Goal: Check status: Check status

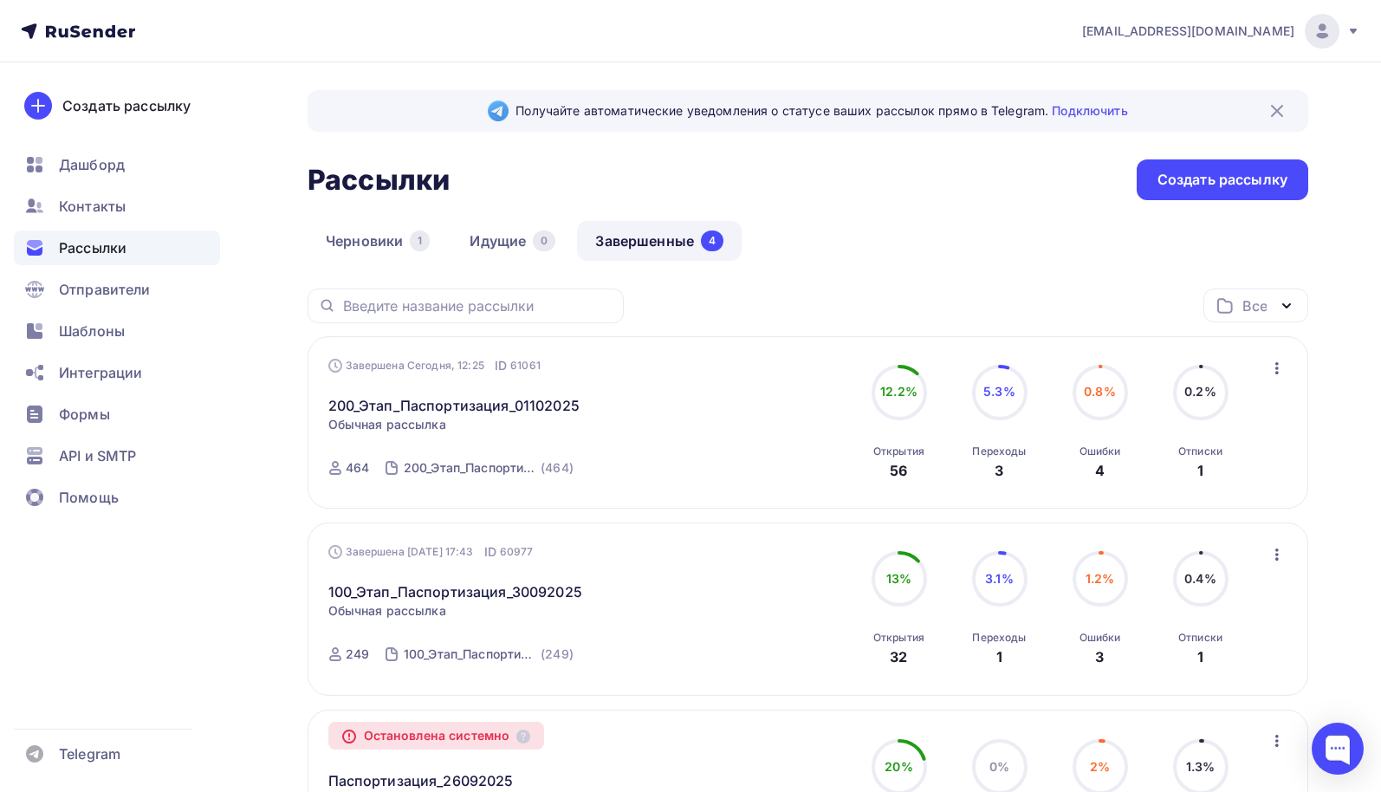
scroll to position [260, 0]
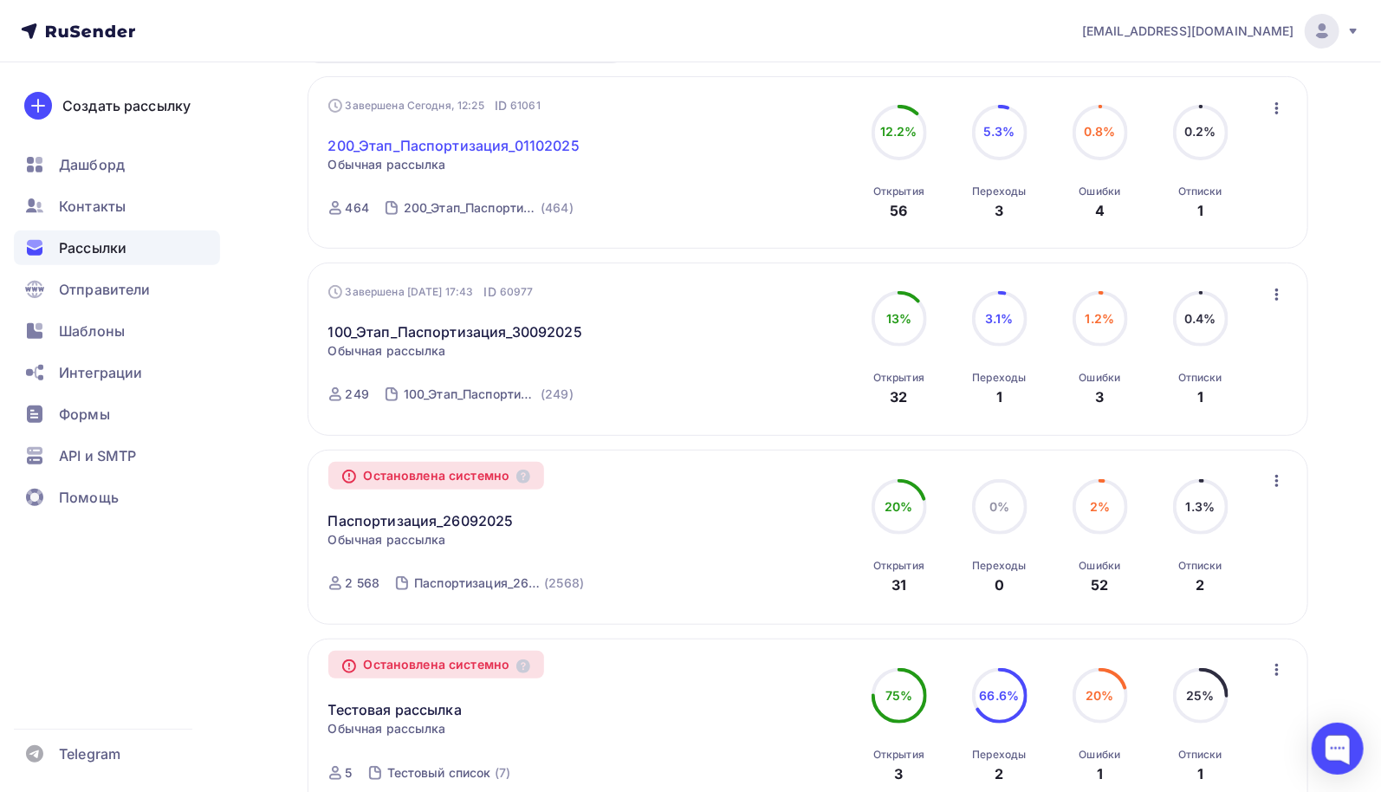
click at [520, 148] on link "200_Этап_Паспортизация_01102025" at bounding box center [453, 145] width 251 height 21
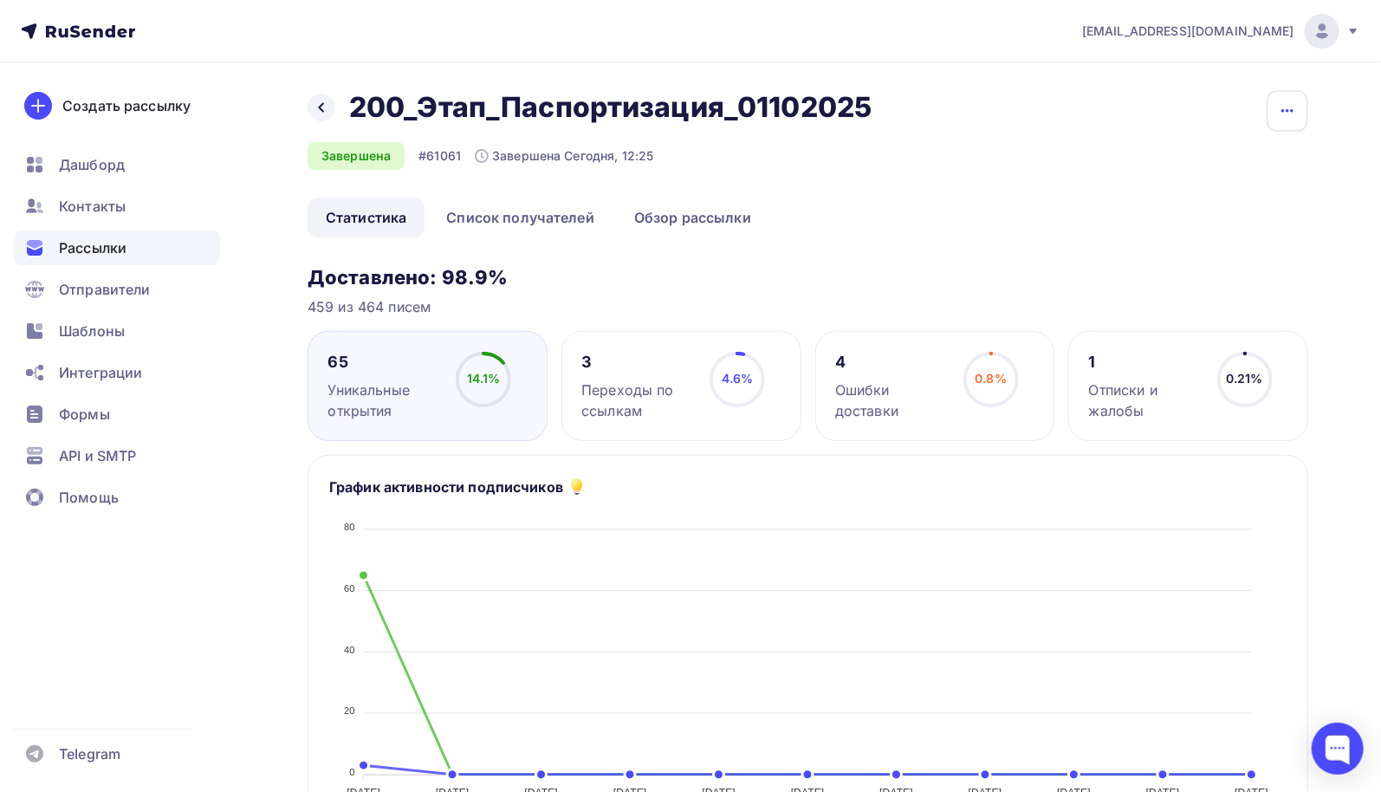
click at [1291, 124] on button "button" at bounding box center [1288, 111] width 42 height 42
click at [963, 201] on ul "Статистика Список получателей Обзор рассылки" at bounding box center [808, 218] width 1001 height 40
click at [97, 204] on span "Контакты" at bounding box center [92, 206] width 67 height 21
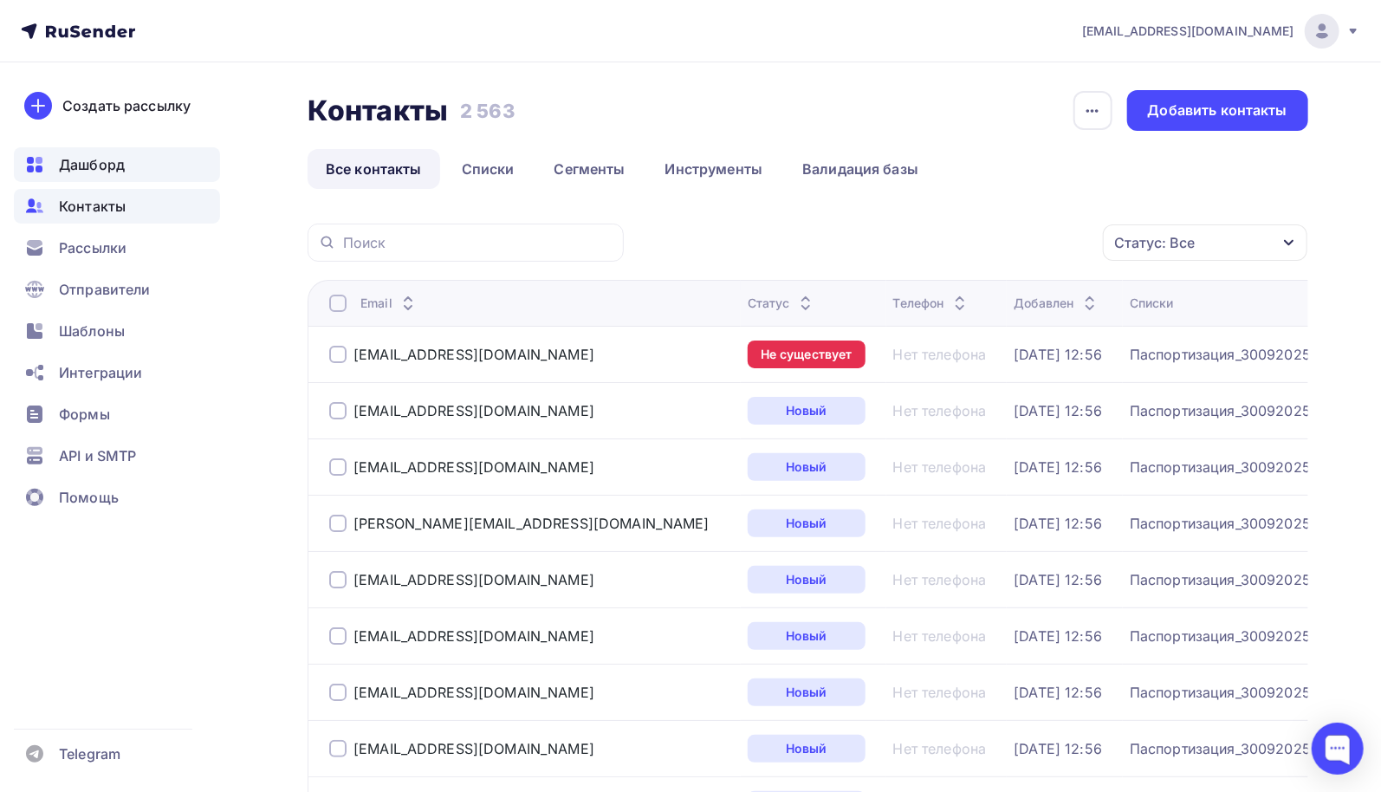
click at [81, 154] on span "Дашборд" at bounding box center [92, 164] width 66 height 21
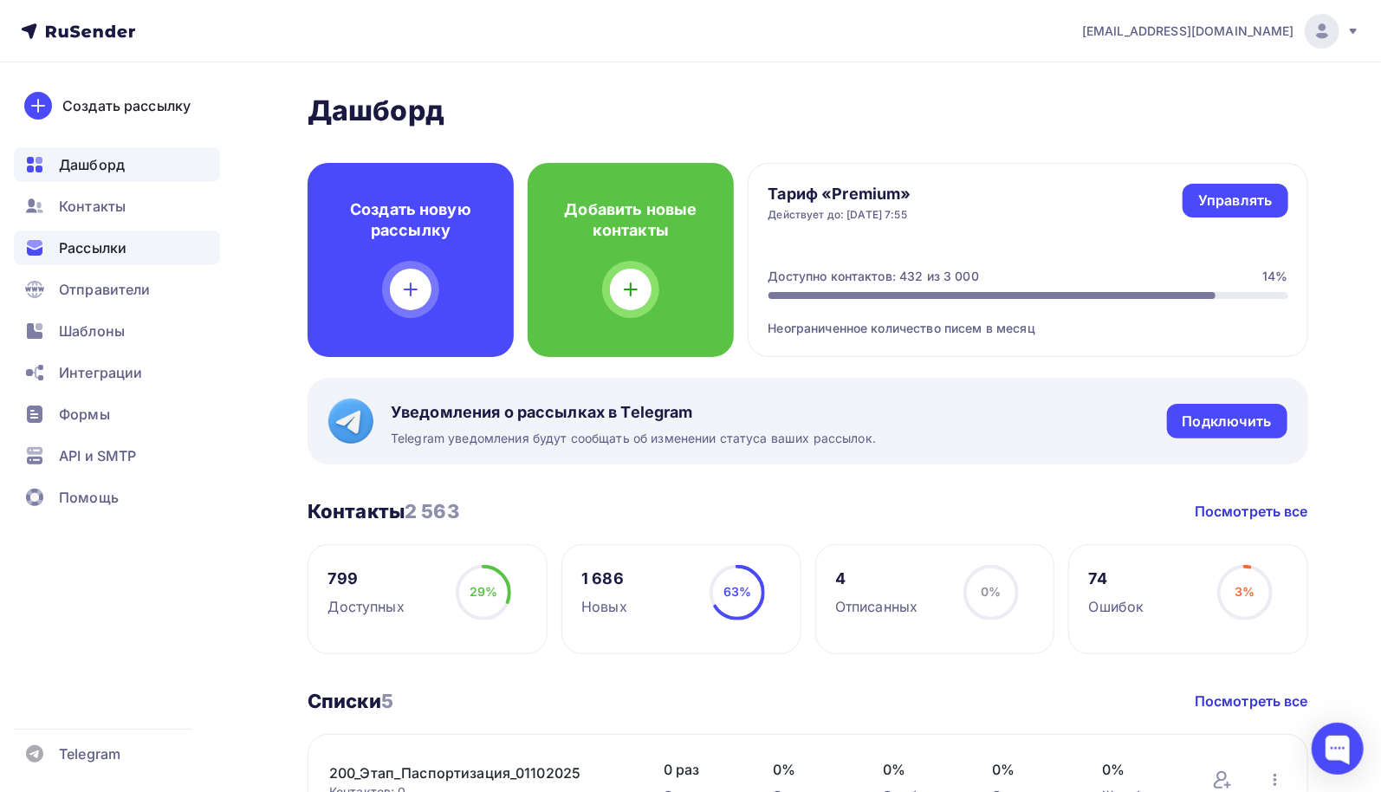
click at [104, 246] on span "Рассылки" at bounding box center [93, 247] width 68 height 21
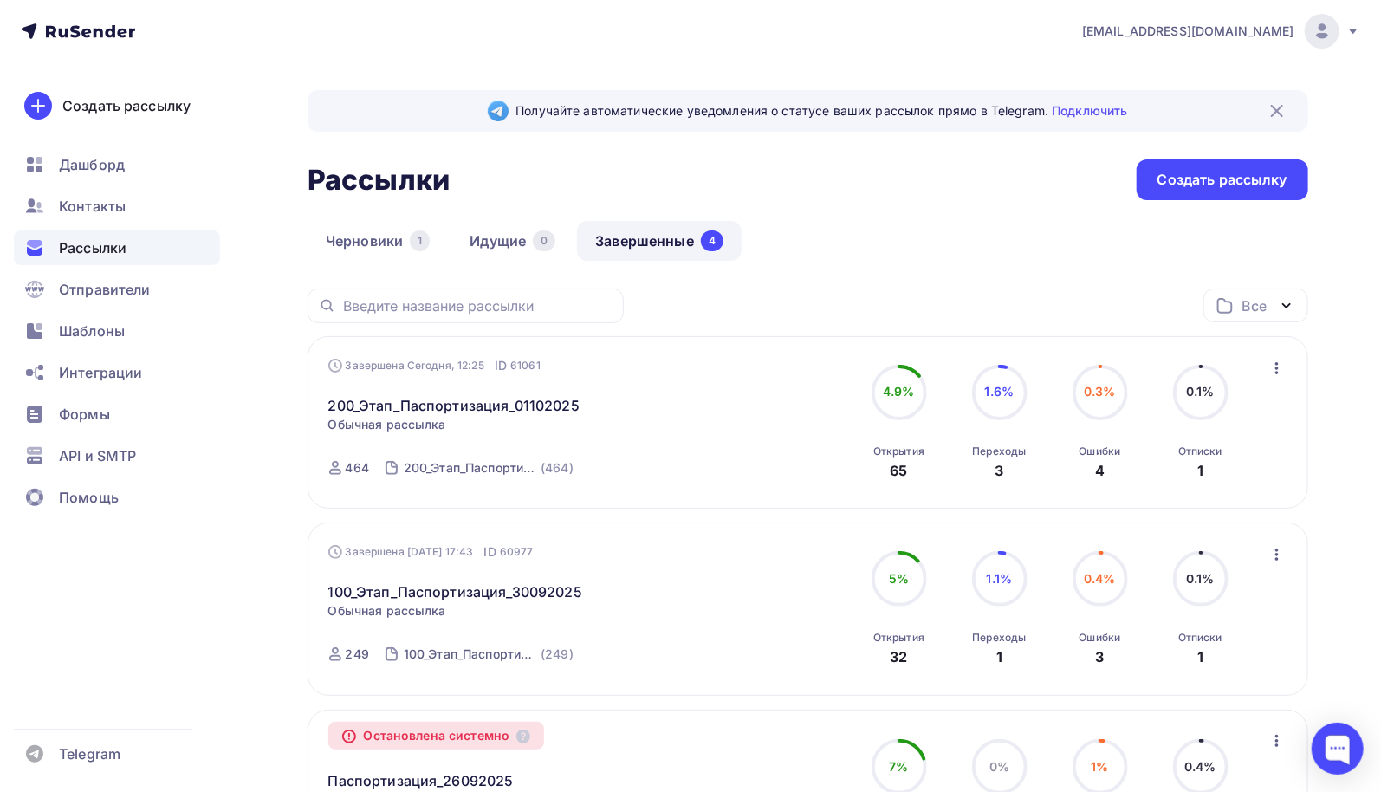
scroll to position [87, 0]
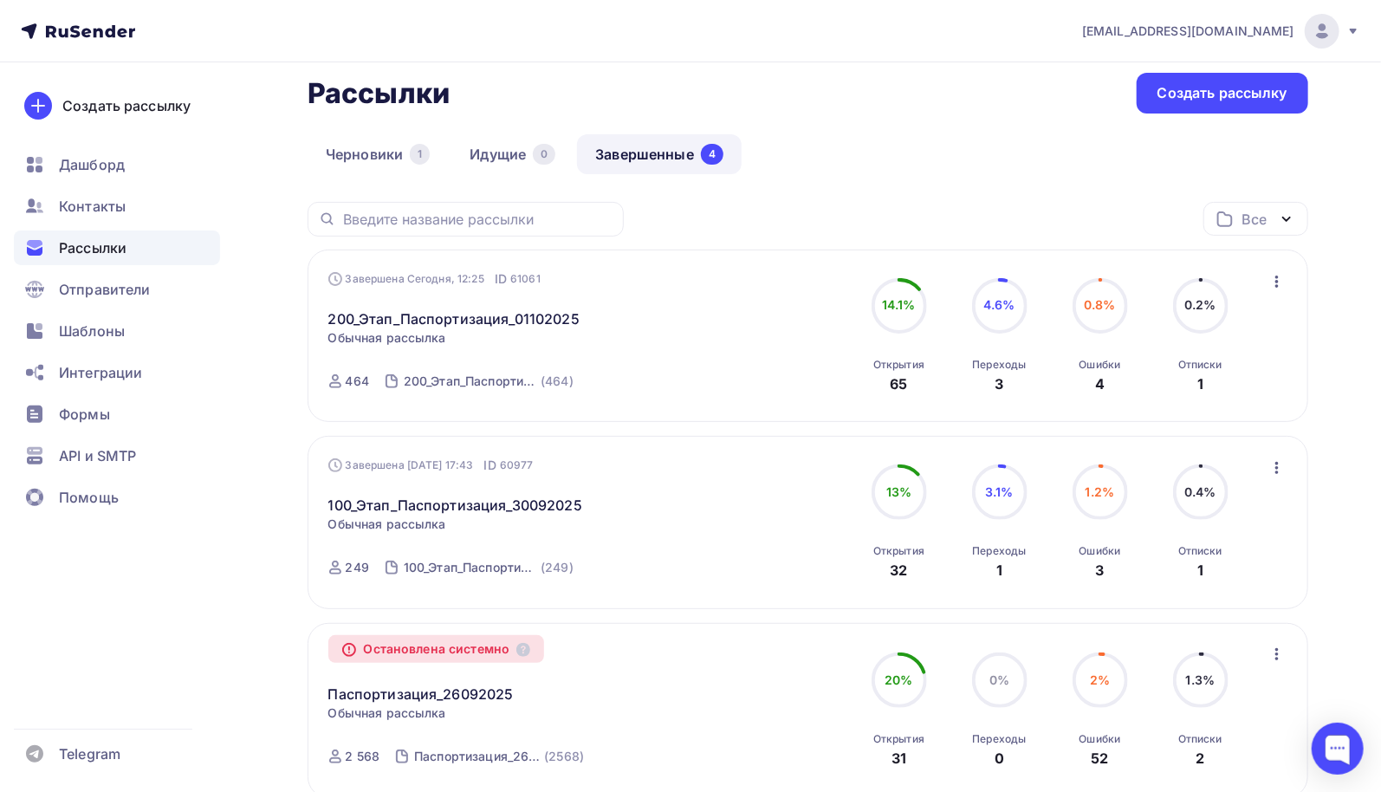
click at [1278, 285] on icon "button" at bounding box center [1276, 281] width 3 height 12
click at [1323, 256] on div "Получайте автоматические уведомления о статусе ваших рассылок прямо в Telegram.…" at bounding box center [690, 586] width 1381 height 1220
click at [819, 98] on div "Рассылки Рассылки Создать рассылку" at bounding box center [808, 93] width 1001 height 41
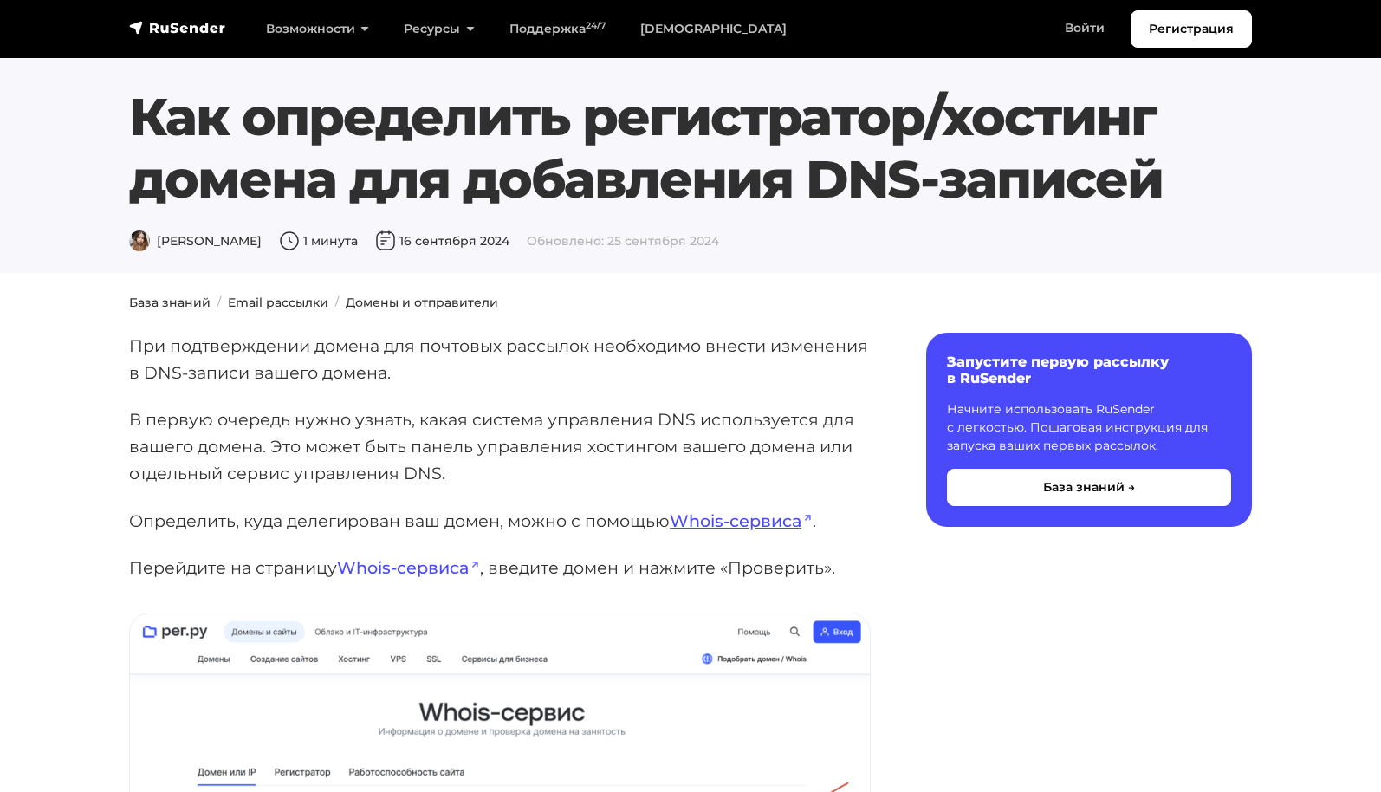
scroll to position [173, 0]
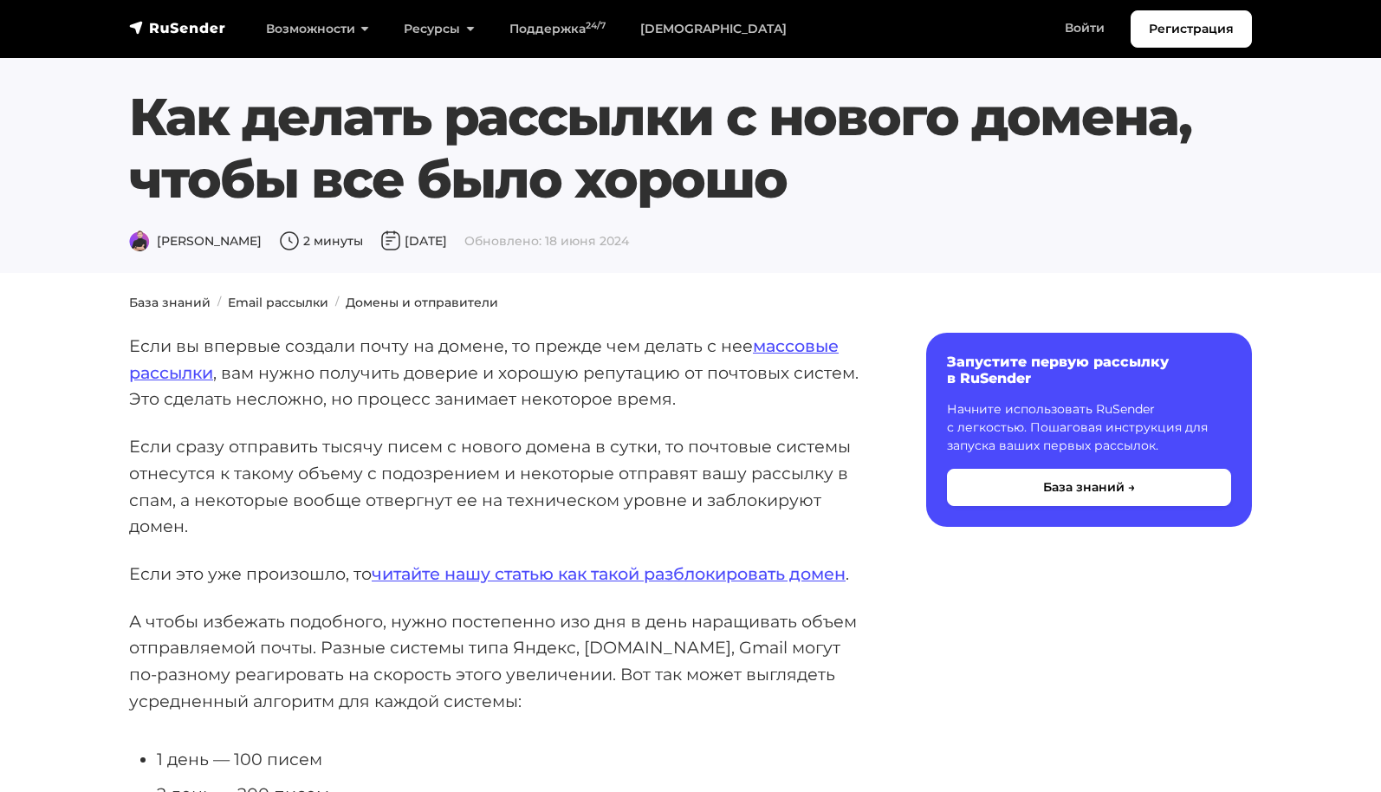
scroll to position [260, 0]
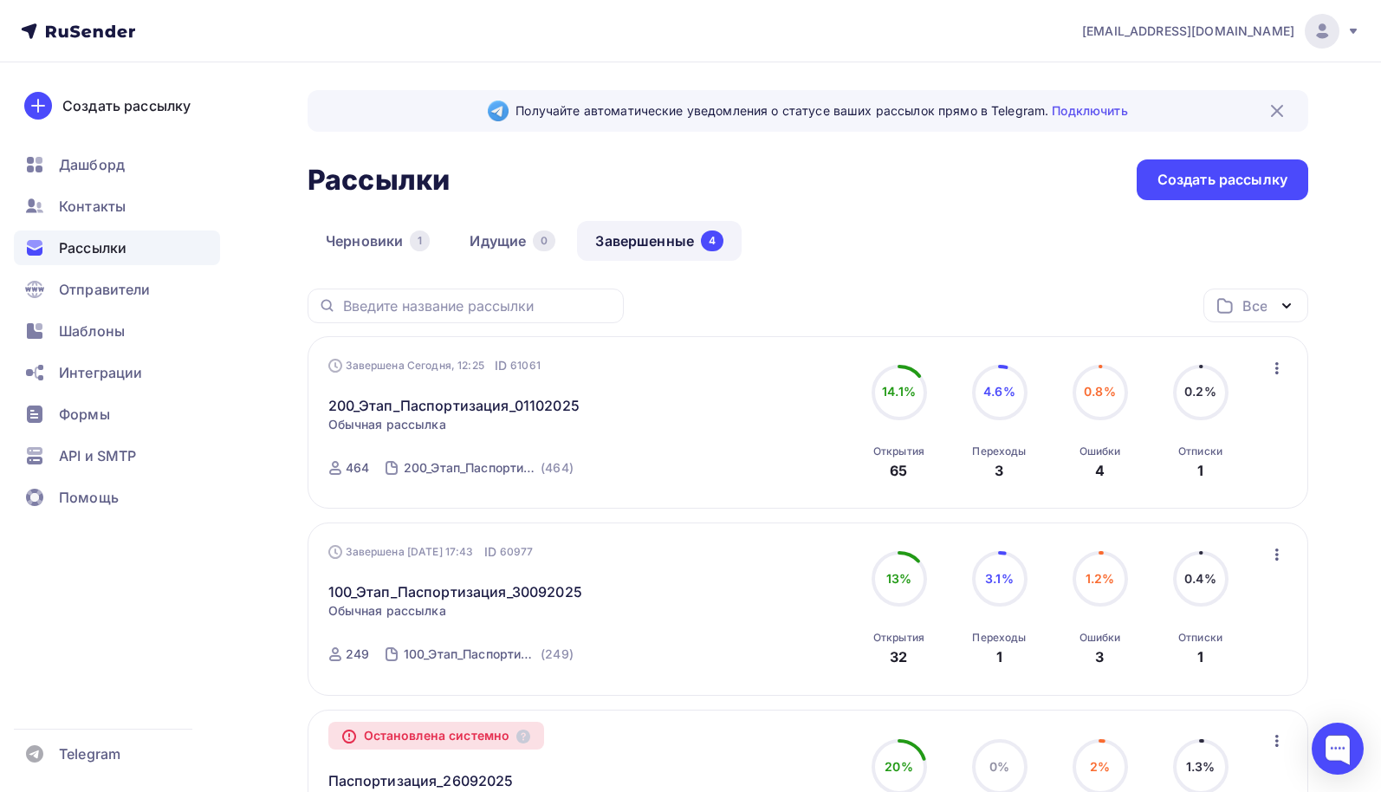
scroll to position [87, 0]
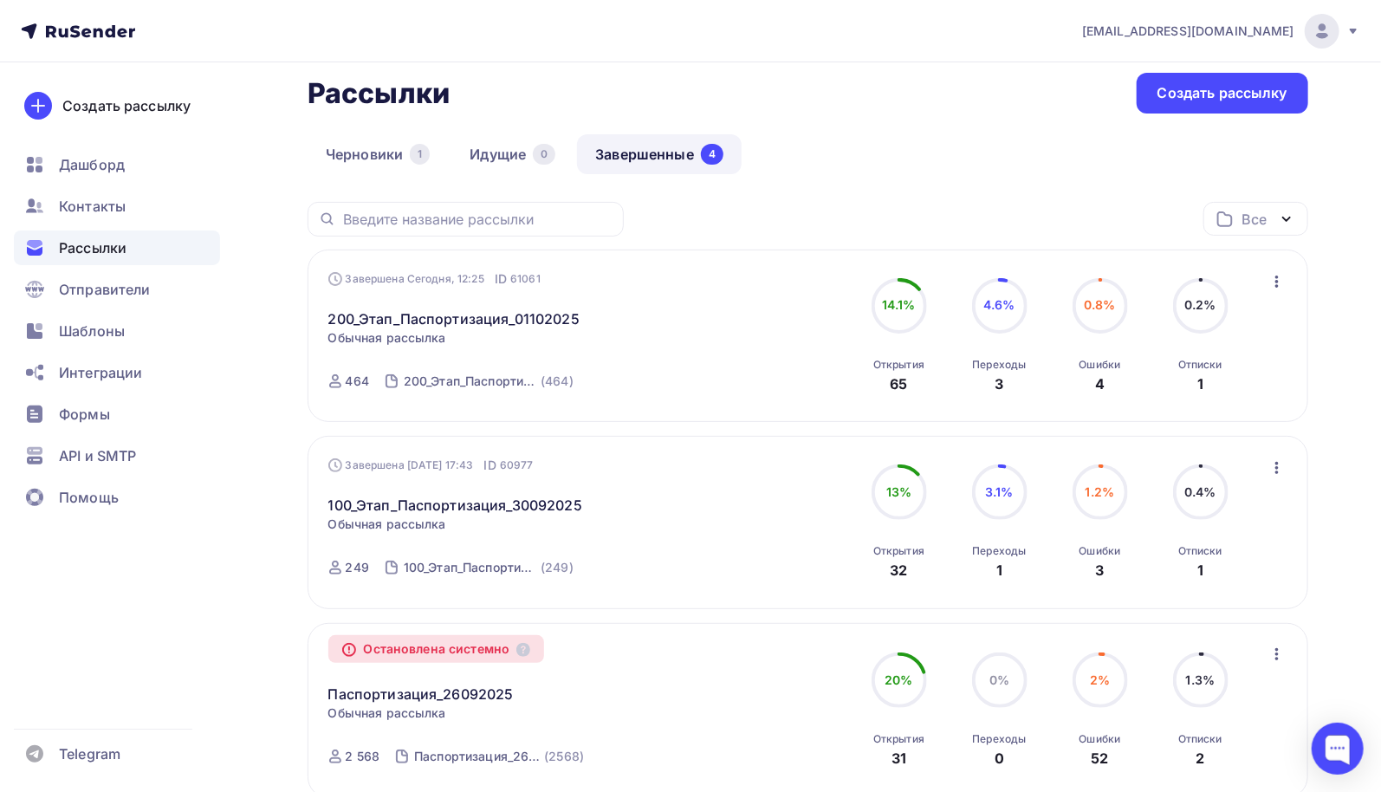
click at [94, 249] on span "Рассылки" at bounding box center [93, 247] width 68 height 21
click at [634, 157] on link "Завершенные 4" at bounding box center [659, 154] width 165 height 40
click at [104, 247] on span "Рассылки" at bounding box center [93, 247] width 68 height 21
click at [467, 321] on link "200_Этап_Паспортизация_01102025" at bounding box center [453, 318] width 251 height 21
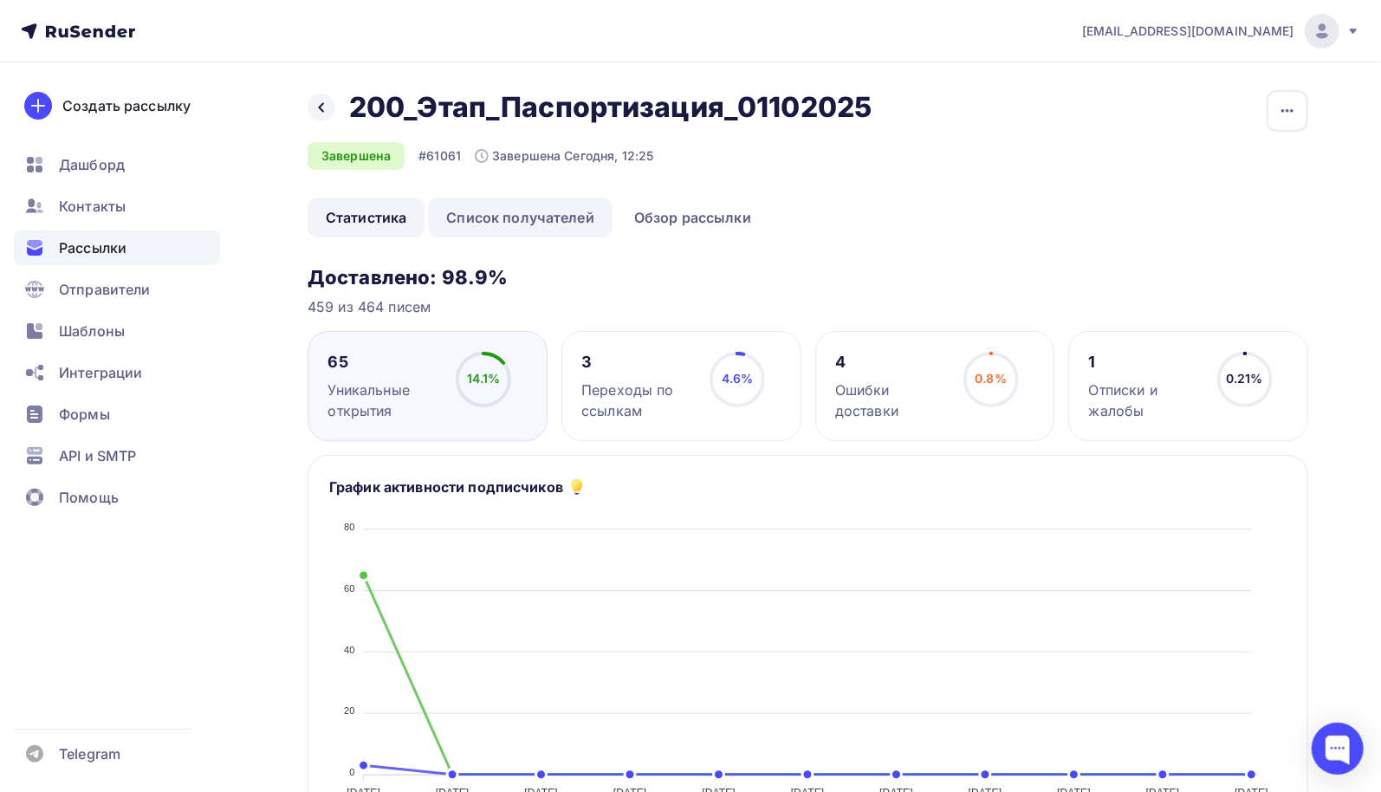
click at [535, 211] on link "Список получателей" at bounding box center [520, 218] width 185 height 40
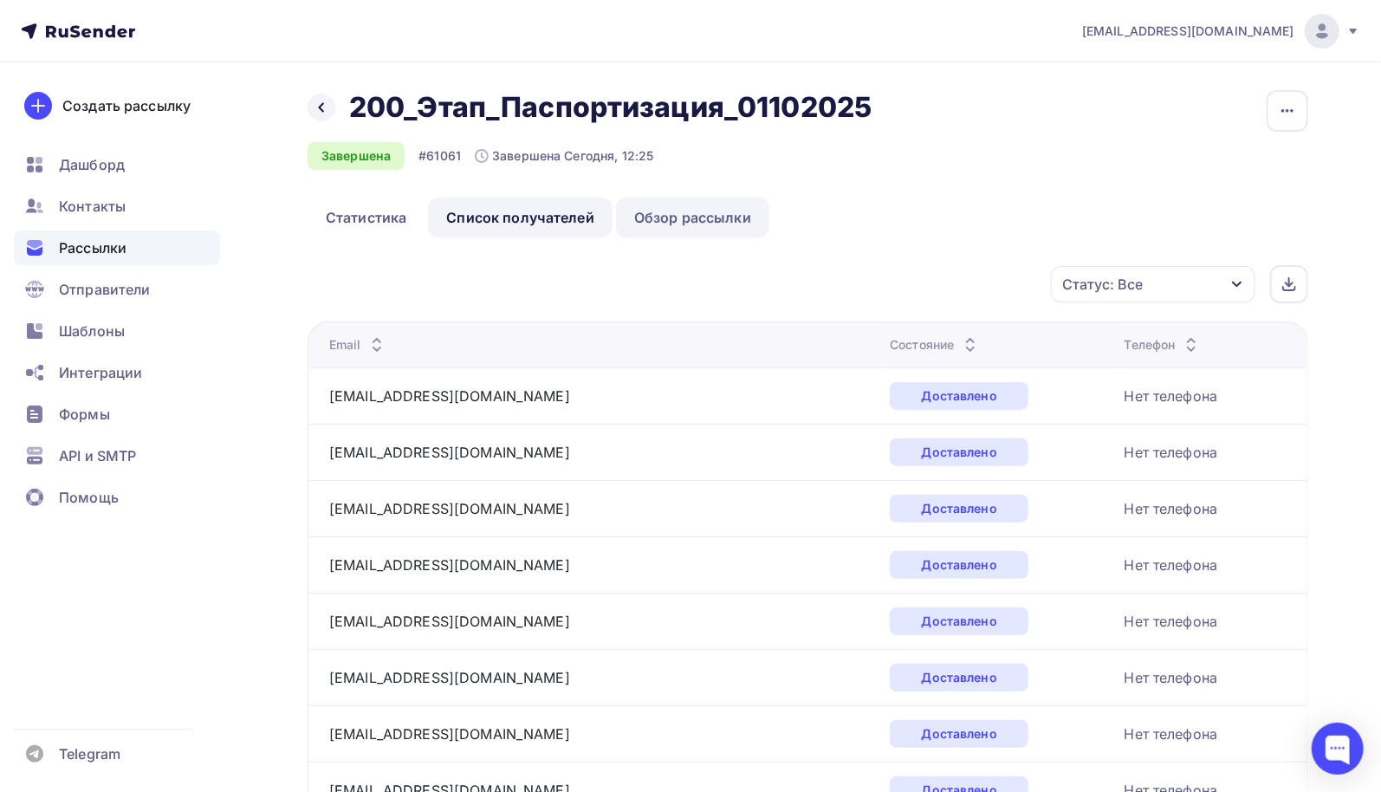
click at [690, 217] on link "Обзор рассылки" at bounding box center [692, 218] width 153 height 40
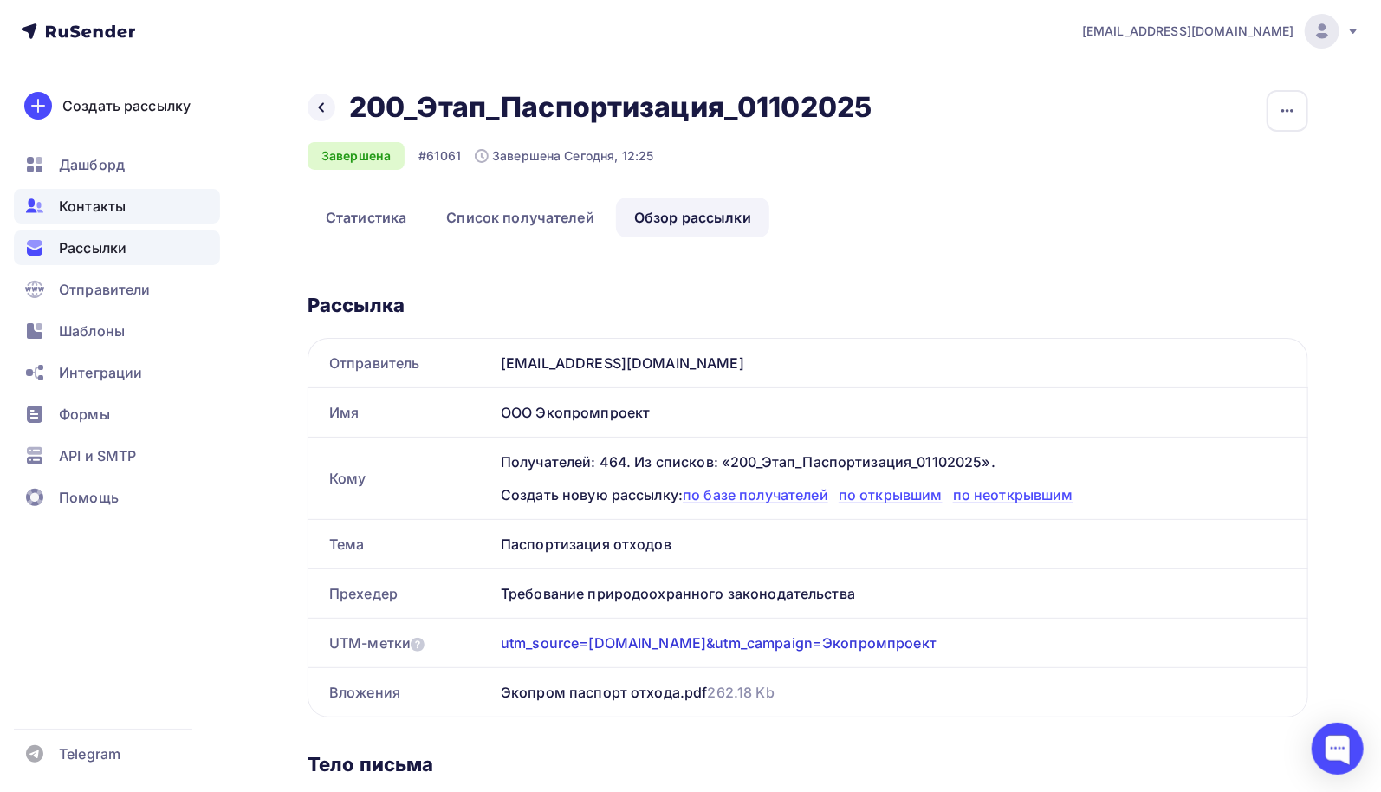
click at [98, 204] on span "Контакты" at bounding box center [92, 206] width 67 height 21
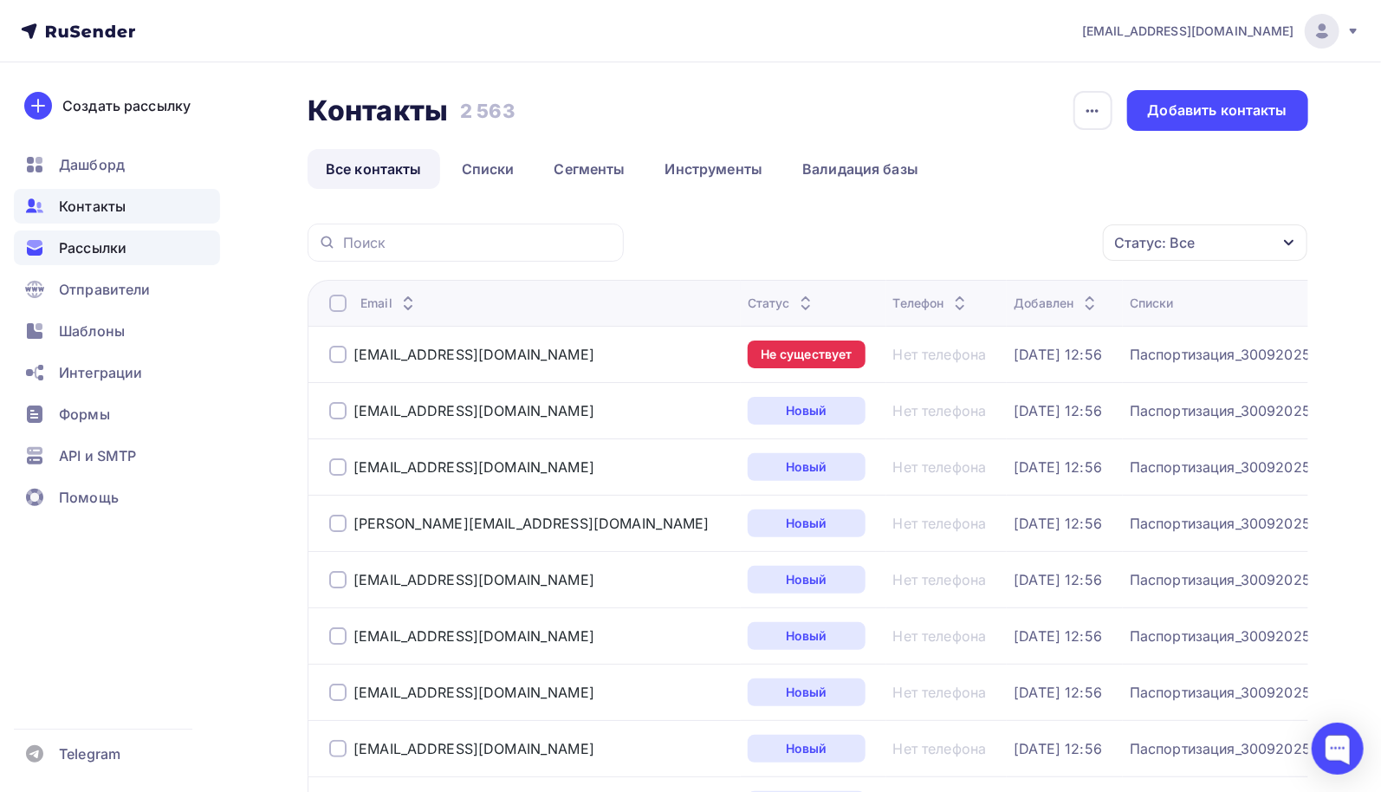
click at [104, 256] on span "Рассылки" at bounding box center [93, 247] width 68 height 21
